Goal: Transaction & Acquisition: Purchase product/service

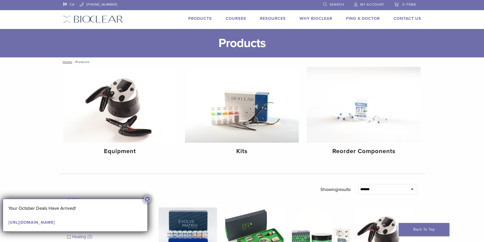
click at [194, 18] on link "Products" at bounding box center [200, 18] width 24 height 5
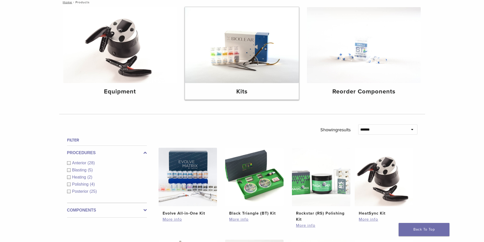
scroll to position [51, 0]
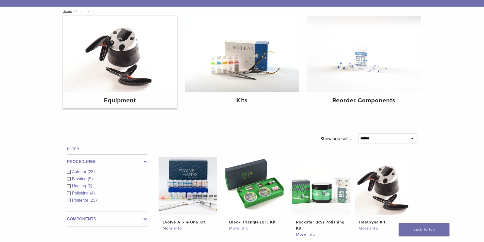
click at [140, 62] on img at bounding box center [120, 54] width 114 height 76
click at [253, 75] on img at bounding box center [242, 54] width 114 height 76
click at [350, 61] on img at bounding box center [364, 54] width 114 height 76
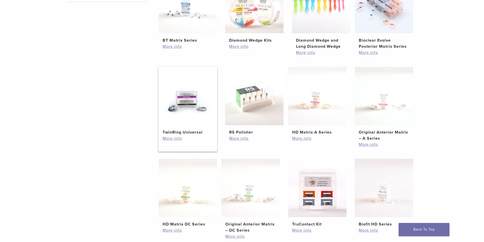
scroll to position [152, 0]
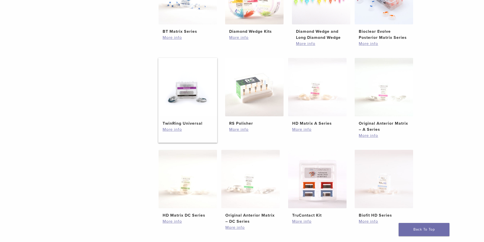
click at [184, 106] on img at bounding box center [188, 87] width 58 height 58
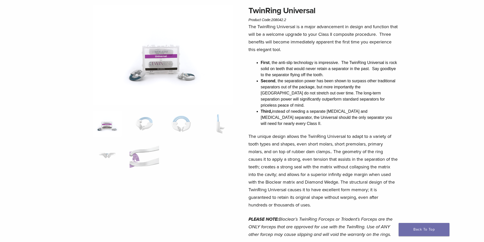
scroll to position [25, 0]
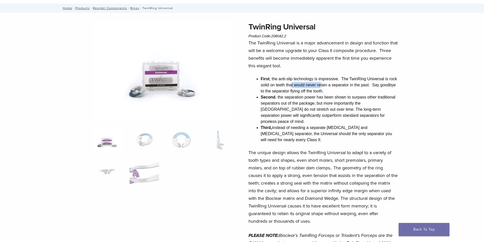
drag, startPoint x: 291, startPoint y: 85, endPoint x: 321, endPoint y: 85, distance: 30.0
click at [321, 85] on li "First , the anti-slip technology is impressive. The TwinRing Universal is rock …" at bounding box center [329, 85] width 137 height 18
drag, startPoint x: 337, startPoint y: 88, endPoint x: 347, endPoint y: 88, distance: 9.7
click at [344, 88] on li "First , the anti-slip technology is impressive. The TwinRing Universal is rock …" at bounding box center [329, 85] width 137 height 18
click at [364, 88] on li "First , the anti-slip technology is impressive. The TwinRing Universal is rock …" at bounding box center [329, 85] width 137 height 18
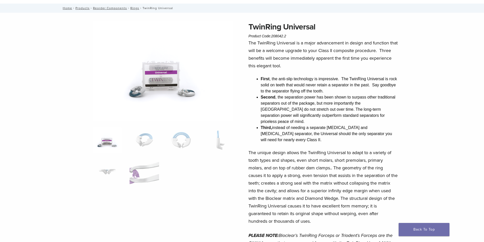
click at [369, 86] on li "First , the anti-slip technology is impressive. The TwinRing Universal is rock …" at bounding box center [329, 85] width 137 height 18
drag, startPoint x: 383, startPoint y: 83, endPoint x: 387, endPoint y: 83, distance: 4.1
click at [384, 83] on li "First , the anti-slip technology is impressive. The TwinRing Universal is rock …" at bounding box center [329, 85] width 137 height 18
drag, startPoint x: 386, startPoint y: 85, endPoint x: 374, endPoint y: 85, distance: 11.4
click at [386, 85] on li "First , the anti-slip technology is impressive. The TwinRing Universal is rock …" at bounding box center [329, 85] width 137 height 18
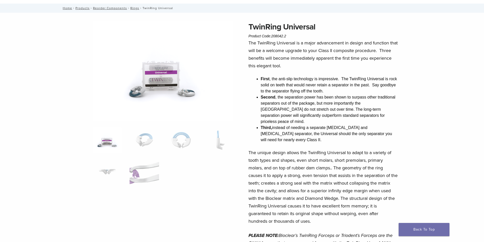
click at [293, 91] on li "First , the anti-slip technology is impressive. The TwinRing Universal is rock …" at bounding box center [329, 85] width 137 height 18
click at [324, 98] on li "Second , the separation power has been shown to surpass other traditional separ…" at bounding box center [329, 109] width 137 height 30
drag, startPoint x: 349, startPoint y: 97, endPoint x: 366, endPoint y: 98, distance: 16.5
click at [354, 99] on li "Second , the separation power has been shown to surpass other traditional separ…" at bounding box center [329, 109] width 137 height 30
click at [385, 99] on li "Second , the separation power has been shown to surpass other traditional separ…" at bounding box center [329, 109] width 137 height 30
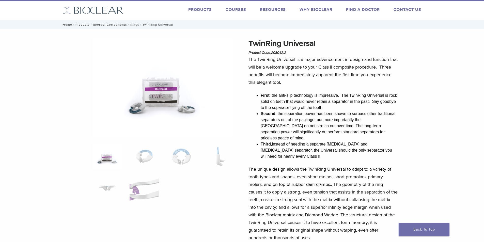
scroll to position [0, 0]
